Goal: Task Accomplishment & Management: Manage account settings

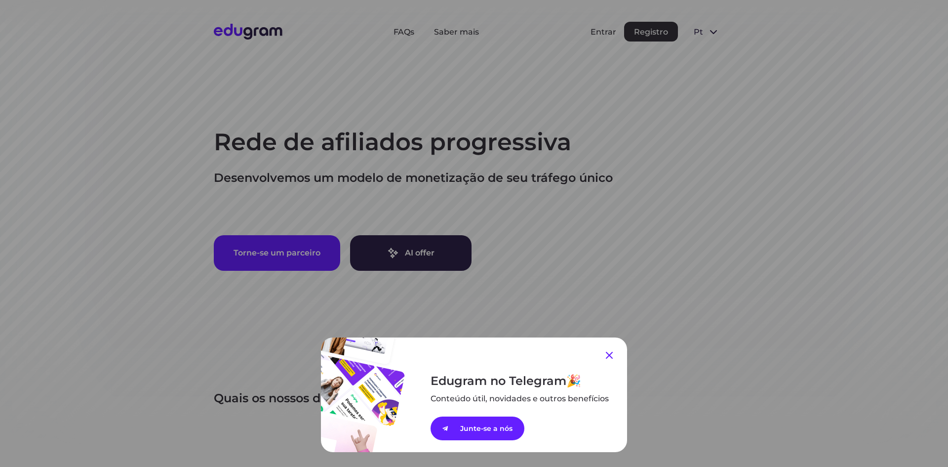
drag, startPoint x: 608, startPoint y: 355, endPoint x: 623, endPoint y: 253, distance: 103.0
click at [608, 354] on icon at bounding box center [610, 355] width 12 height 12
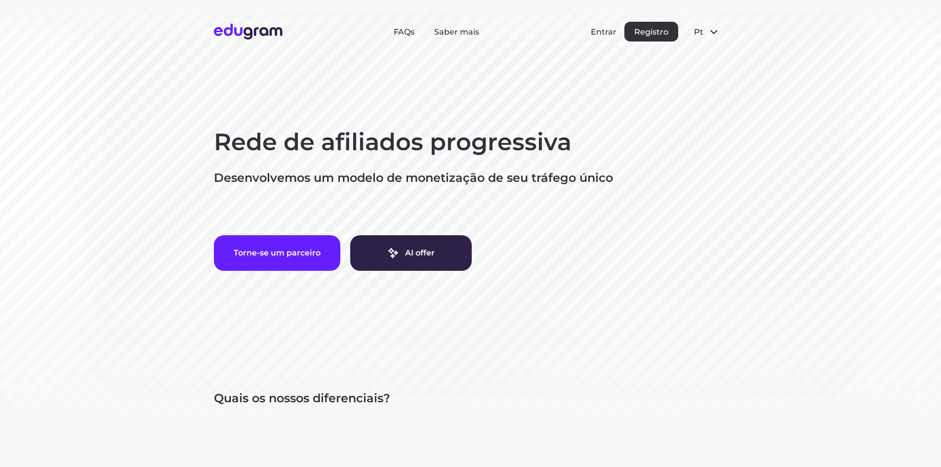
click at [600, 37] on div "Entrar Registro" at bounding box center [634, 32] width 87 height 20
click at [601, 34] on button "Entrar" at bounding box center [604, 31] width 26 height 9
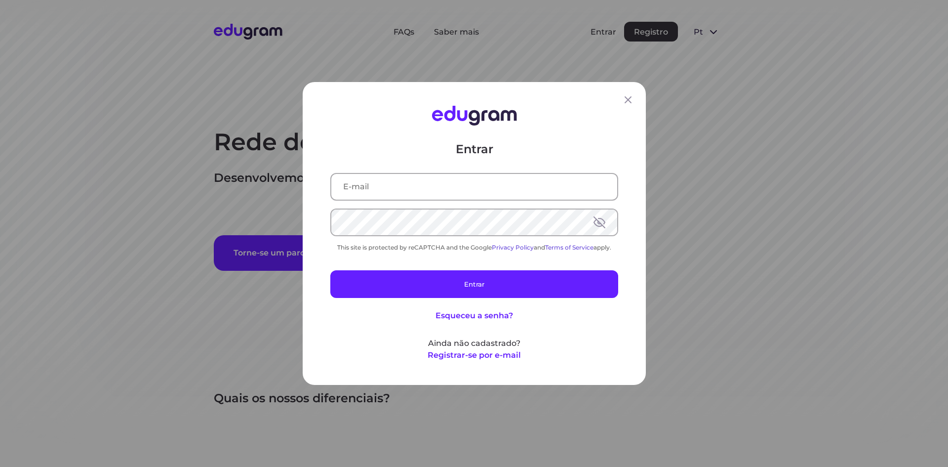
click at [477, 184] on input "text" at bounding box center [474, 187] width 286 height 26
type input "baixarmaterialcompartilhado@gmail.com"
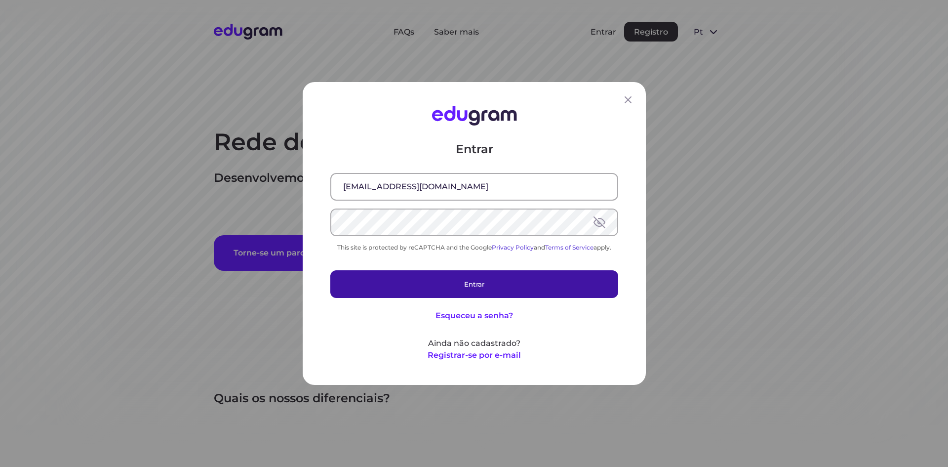
click at [483, 284] on button "Entrar" at bounding box center [474, 284] width 288 height 28
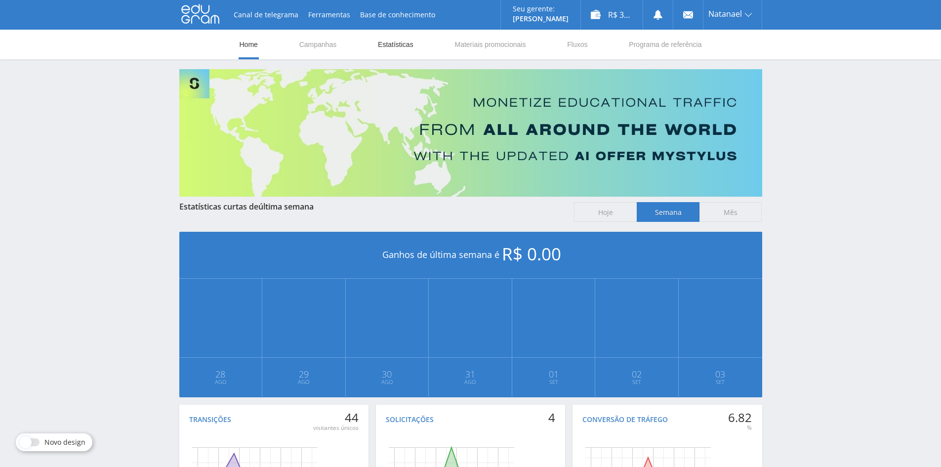
click at [407, 43] on link "Estatísticas" at bounding box center [396, 45] width 38 height 30
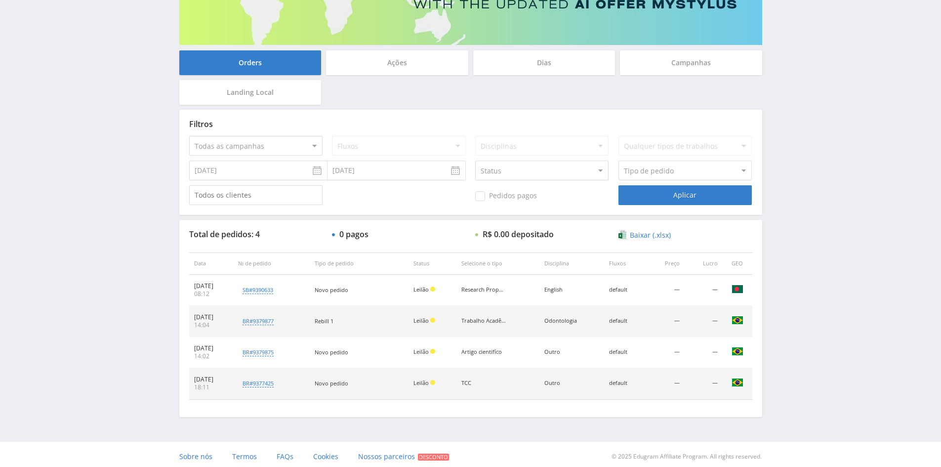
scroll to position [156, 0]
